Goal: Task Accomplishment & Management: Complete application form

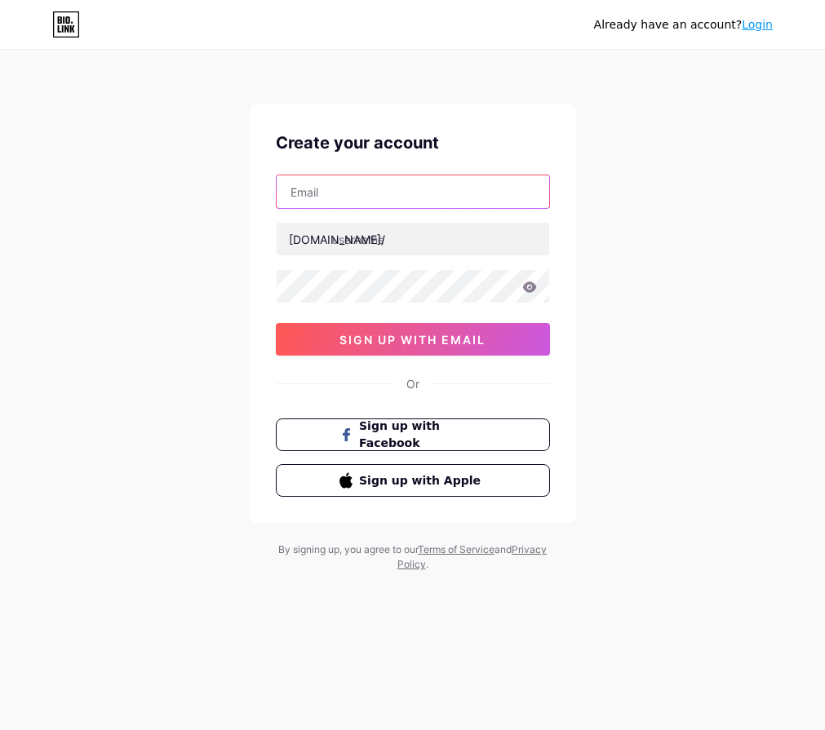
click at [421, 180] on input "text" at bounding box center [413, 191] width 272 height 33
type input "[PERSON_NAME][EMAIL_ADDRESS][DOMAIN_NAME]"
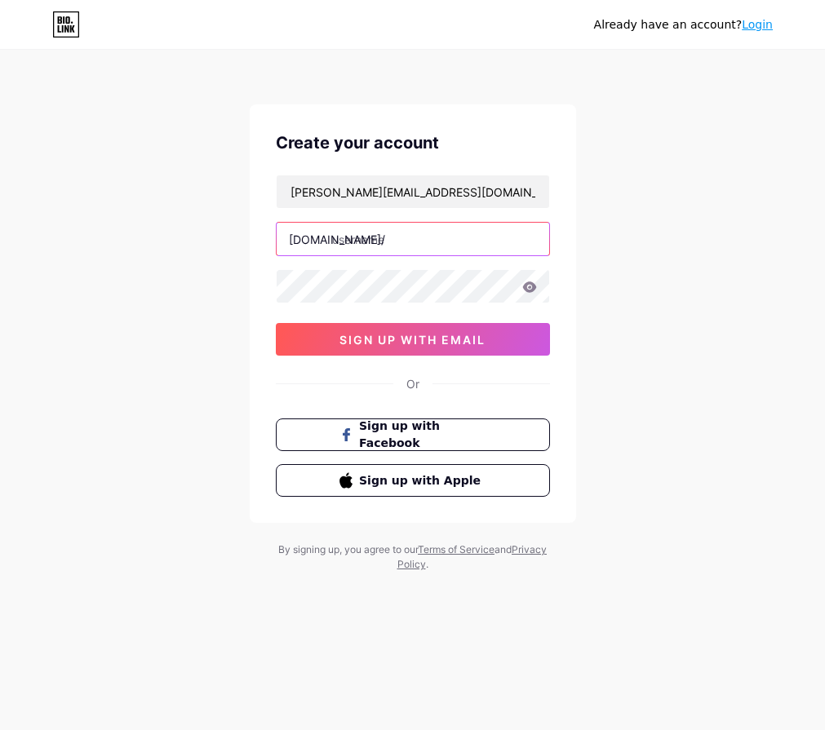
click at [432, 246] on input "text" at bounding box center [413, 239] width 272 height 33
type input "[DATE]_"
click at [529, 288] on icon at bounding box center [529, 286] width 14 height 11
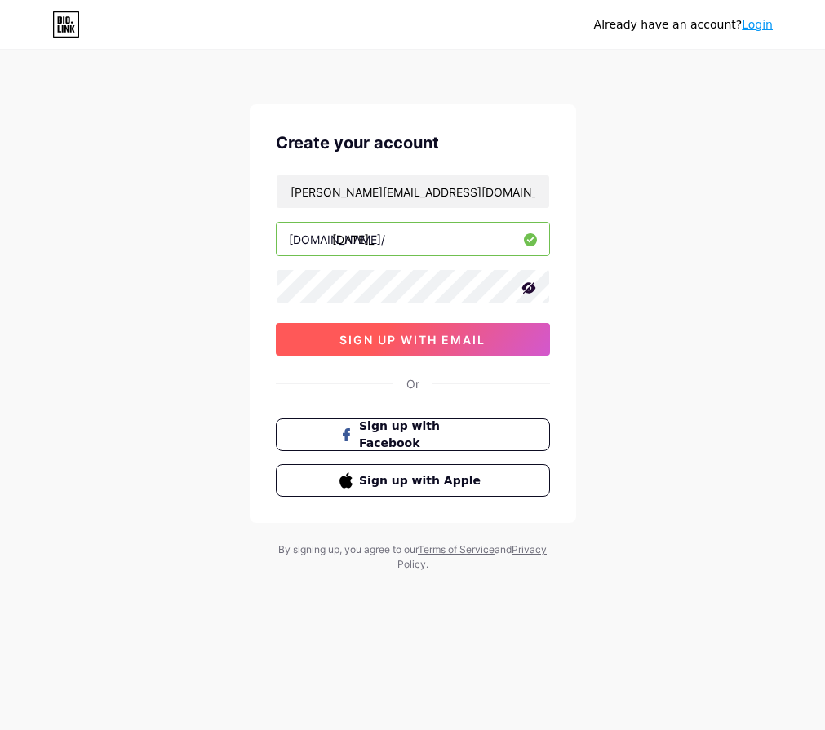
click at [456, 344] on span "sign up with email" at bounding box center [412, 340] width 146 height 14
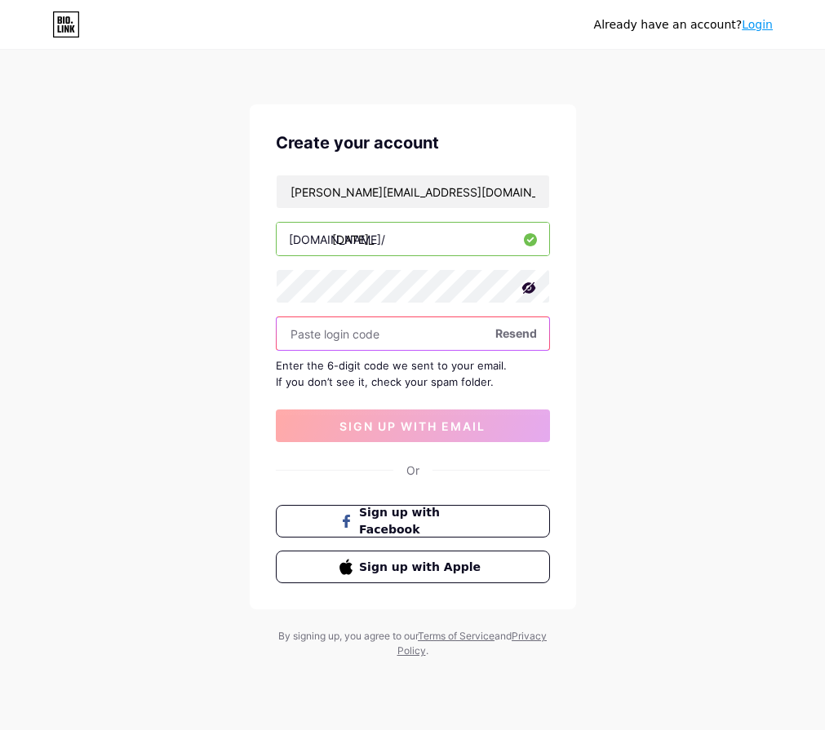
paste input "187759"
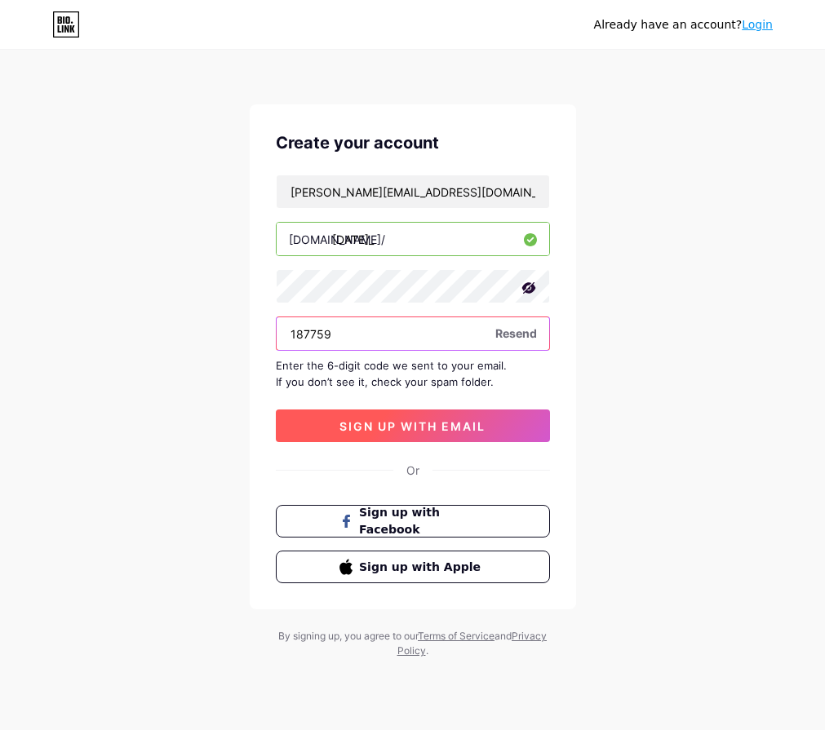
type input "187759"
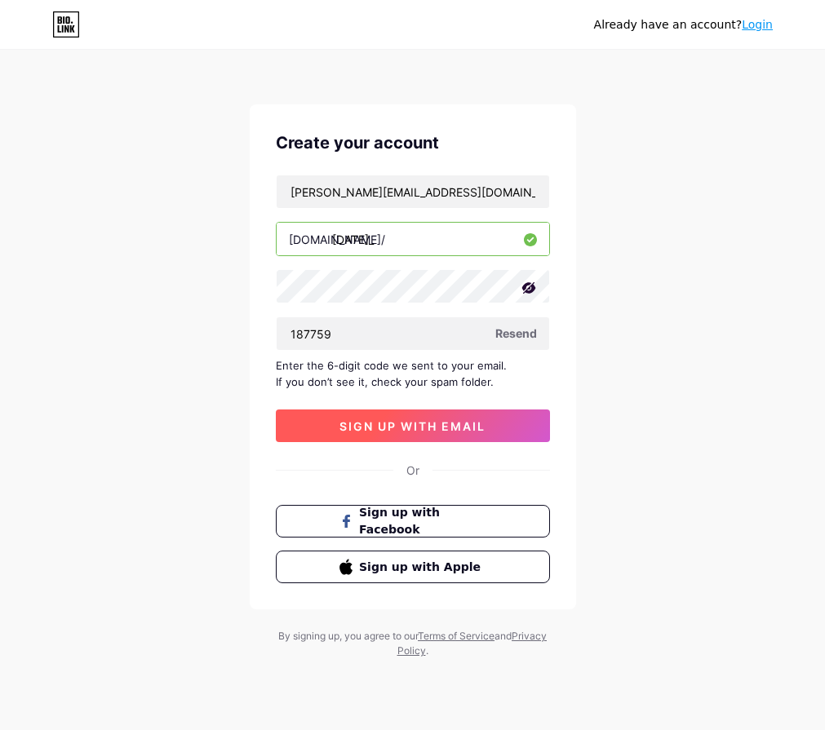
click at [448, 428] on span "sign up with email" at bounding box center [412, 426] width 146 height 14
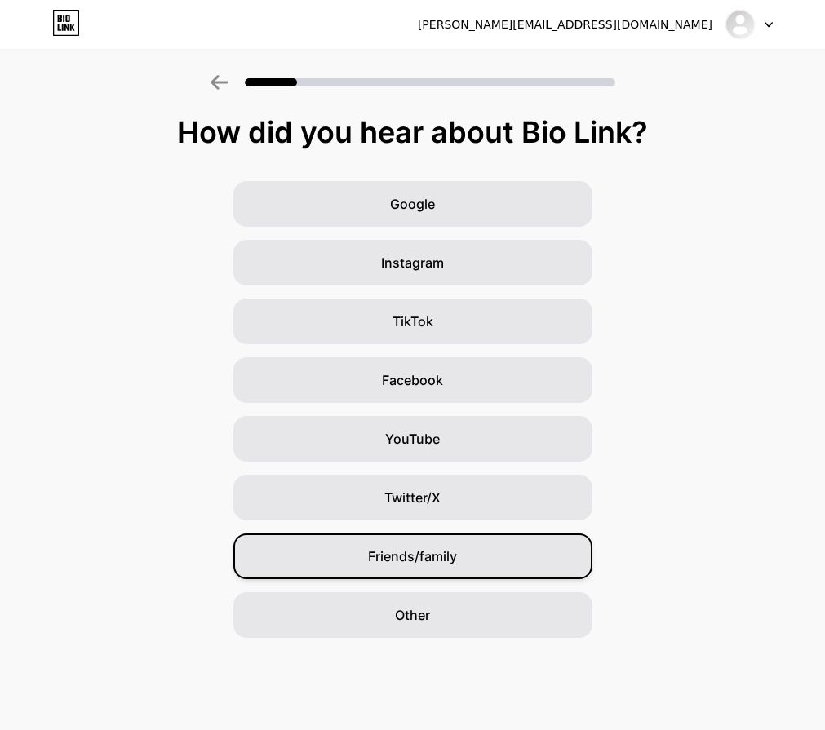
click at [469, 560] on div "Friends/family" at bounding box center [412, 556] width 359 height 46
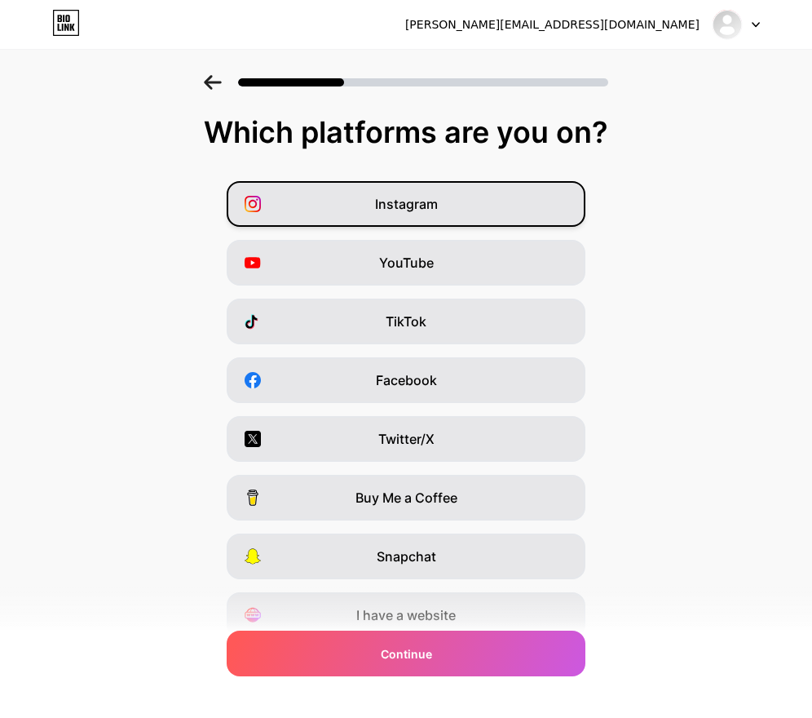
click at [435, 210] on span "Instagram" at bounding box center [406, 204] width 63 height 20
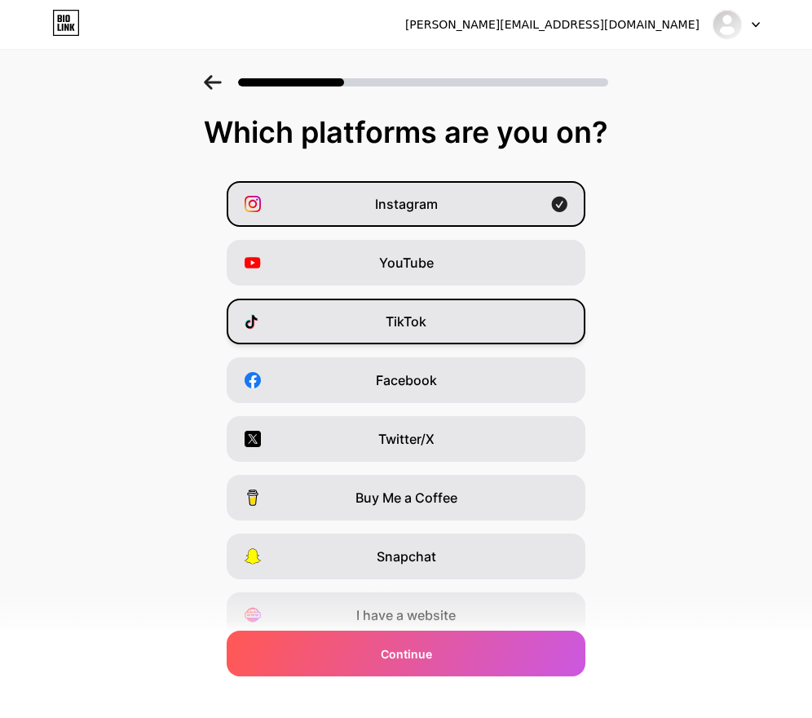
click at [478, 325] on div "TikTok" at bounding box center [406, 322] width 359 height 46
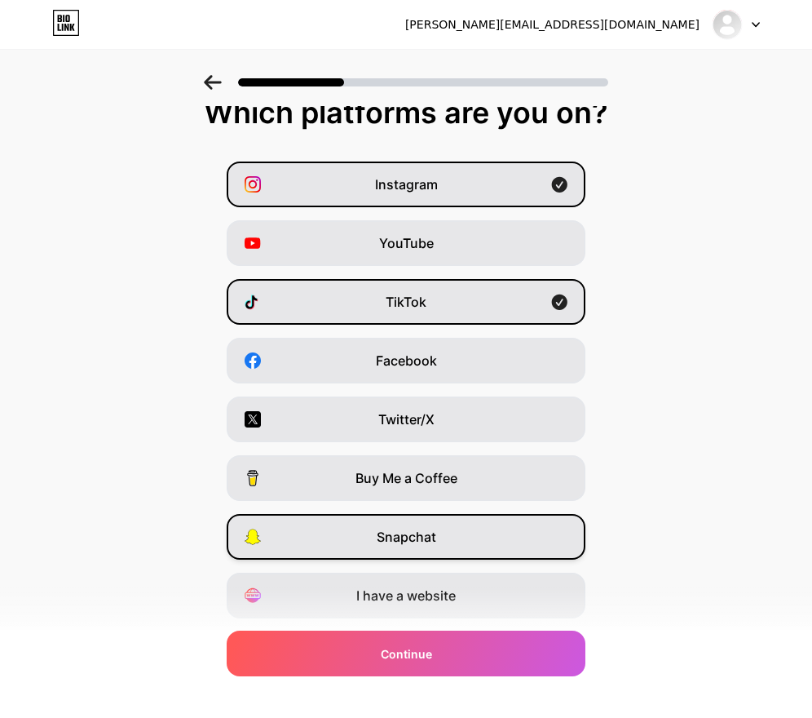
scroll to position [67, 0]
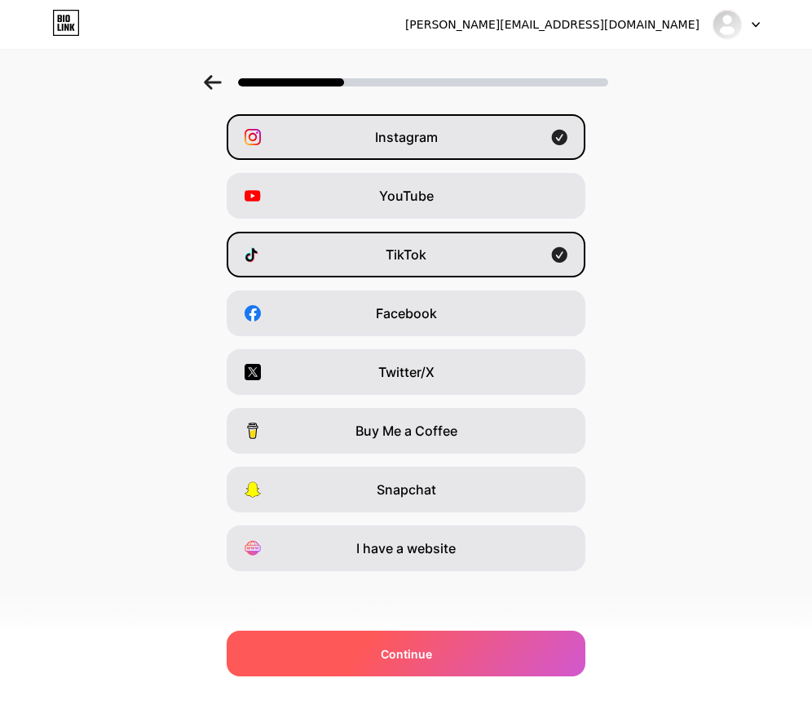
click at [492, 663] on div "Continue" at bounding box center [406, 654] width 359 height 46
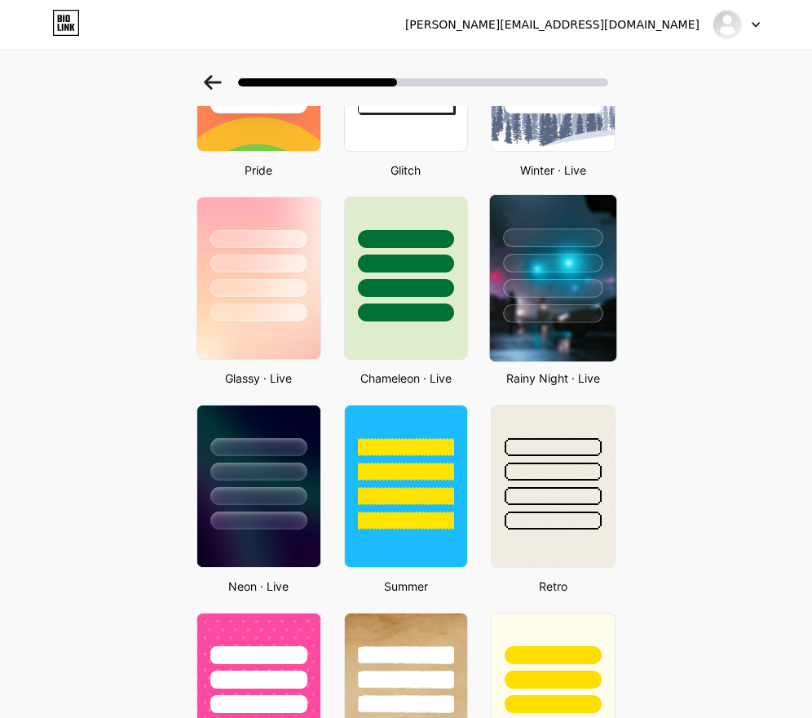
scroll to position [408, 0]
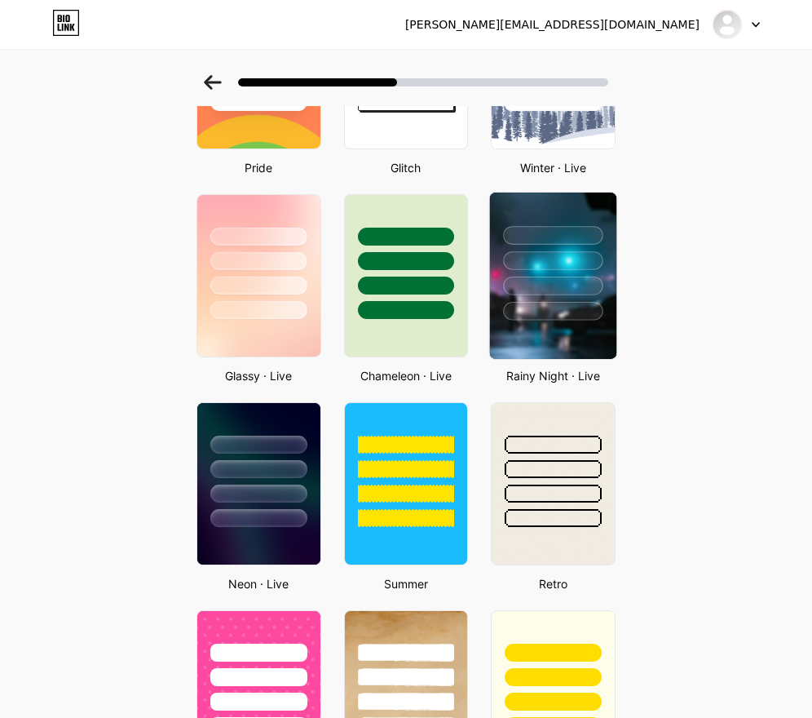
click at [582, 343] on img at bounding box center [553, 276] width 126 height 166
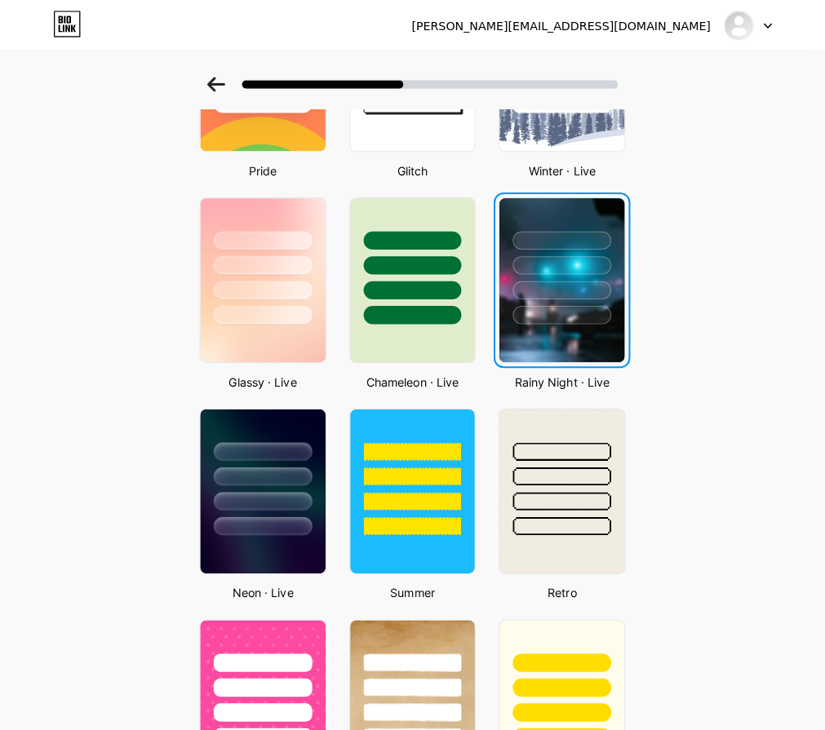
scroll to position [0, 0]
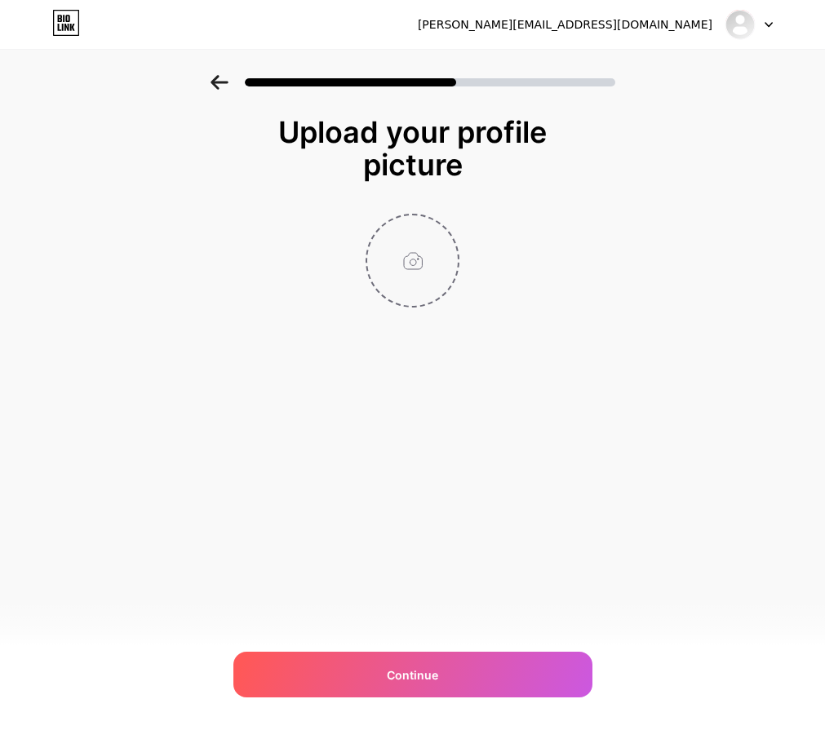
click at [426, 277] on input "file" at bounding box center [412, 260] width 91 height 91
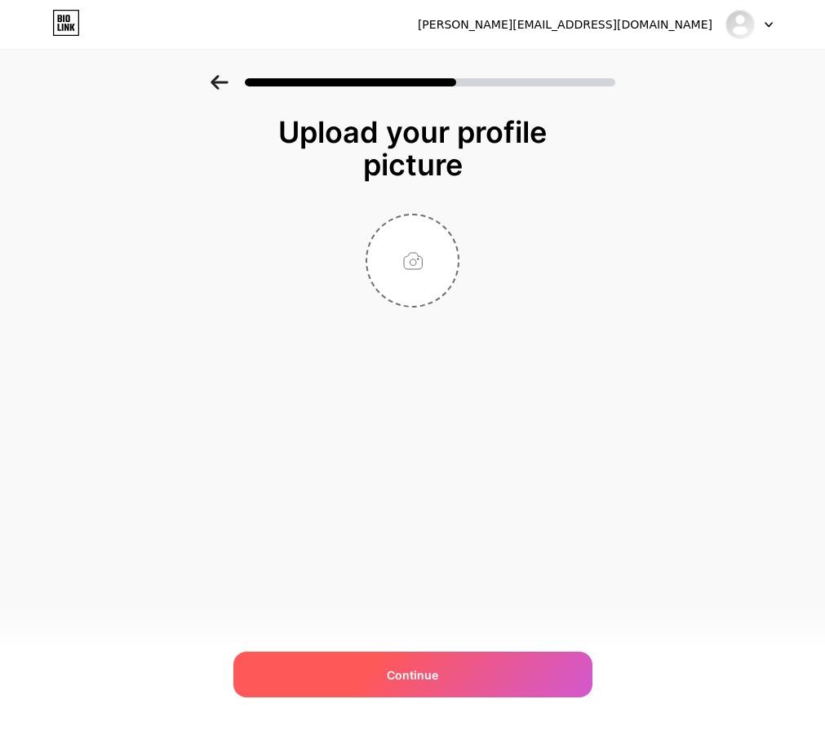
click at [484, 675] on div "Continue" at bounding box center [412, 675] width 359 height 46
